Goal: Check status: Check status

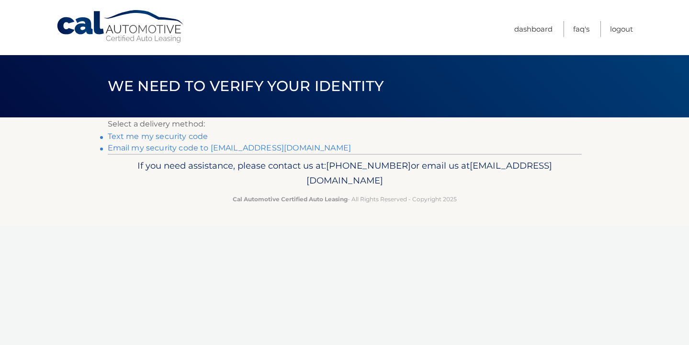
click at [156, 135] on link "Text me my security code" at bounding box center [158, 136] width 101 height 9
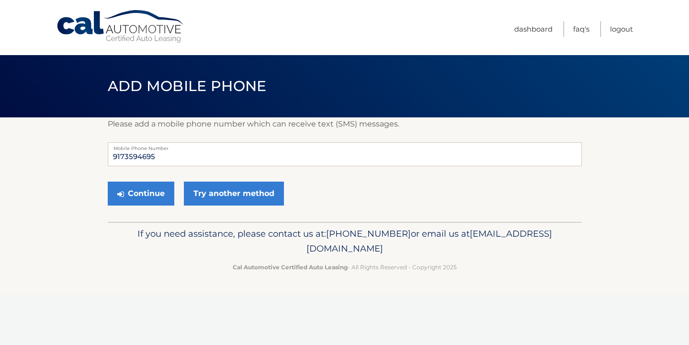
click at [72, 203] on section "Please add a mobile phone number which can receive text (SMS) messages. 9173594…" at bounding box center [344, 169] width 689 height 104
click at [158, 194] on button "Continue" at bounding box center [141, 193] width 67 height 24
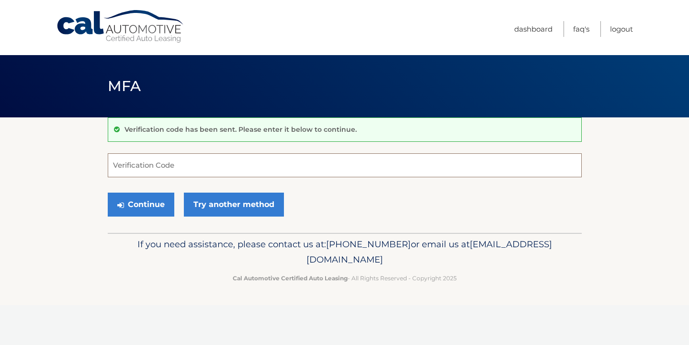
click at [129, 166] on input "Verification Code" at bounding box center [345, 165] width 474 height 24
type input "346181"
click at [135, 203] on button "Continue" at bounding box center [141, 204] width 67 height 24
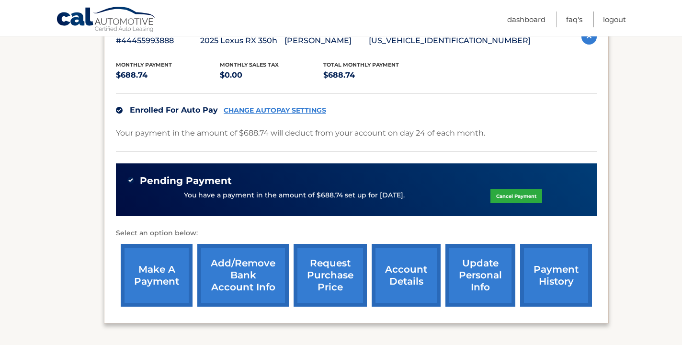
scroll to position [190, 0]
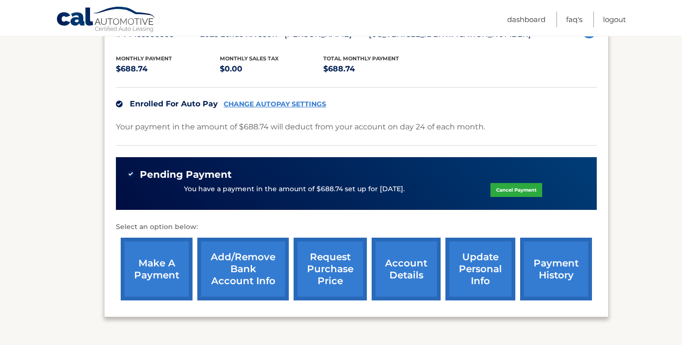
click at [563, 269] on link "payment history" at bounding box center [556, 268] width 72 height 63
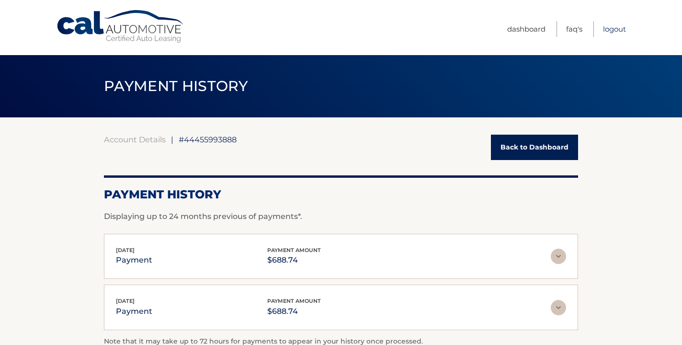
click at [611, 29] on link "Logout" at bounding box center [614, 29] width 23 height 16
